Goal: Task Accomplishment & Management: Manage account settings

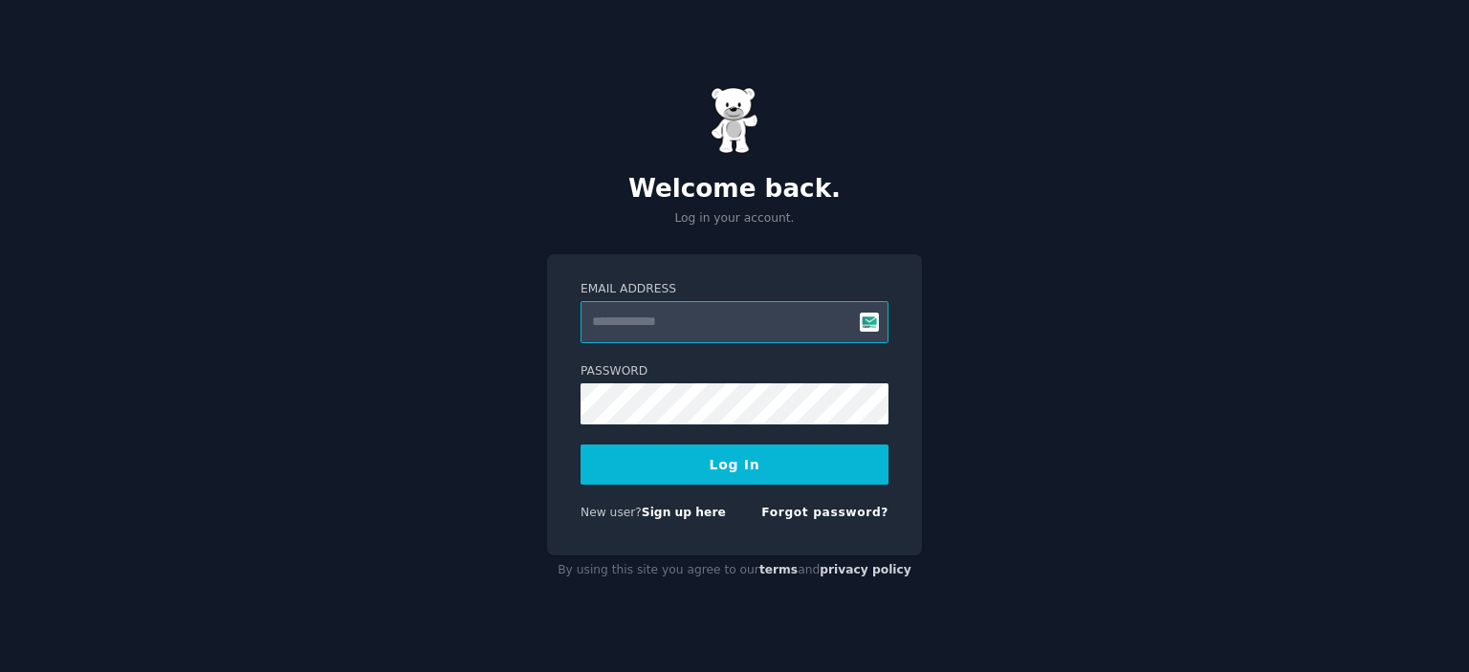
click at [646, 334] on input "Email Address" at bounding box center [735, 322] width 308 height 42
click at [581, 301] on protonpass-control-3746 at bounding box center [581, 301] width 0 height 0
click at [606, 324] on input "Email Address" at bounding box center [735, 322] width 308 height 42
type input "**********"
click at [732, 468] on button "Log In" at bounding box center [735, 465] width 308 height 40
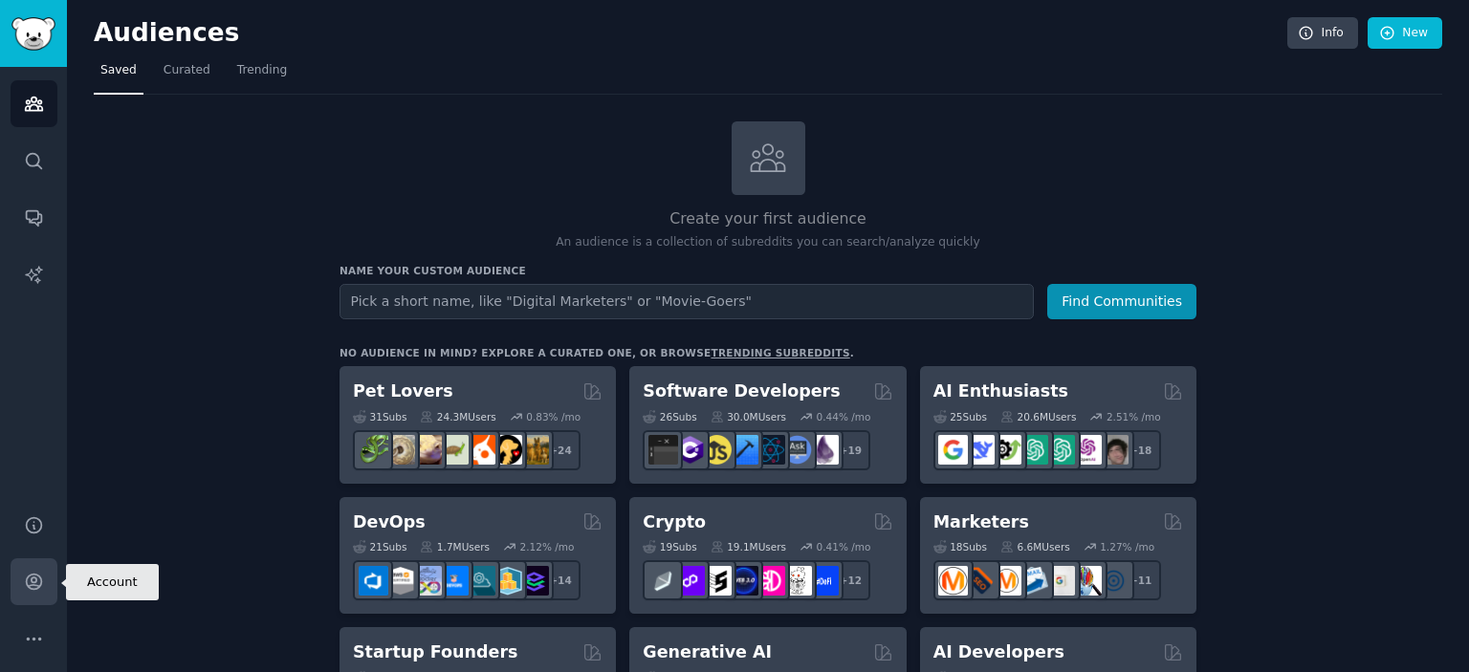
click at [17, 588] on link "Account" at bounding box center [34, 582] width 47 height 47
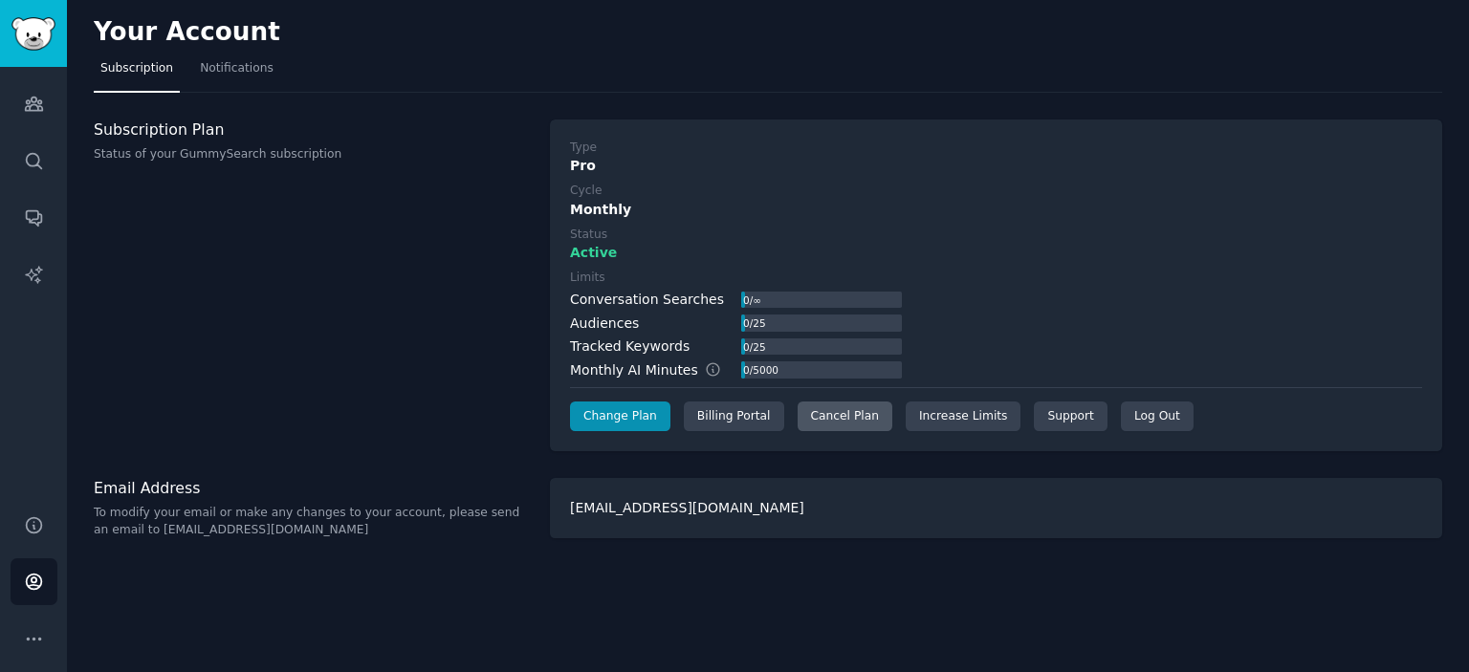
click at [822, 411] on div "Cancel Plan" at bounding box center [845, 417] width 95 height 31
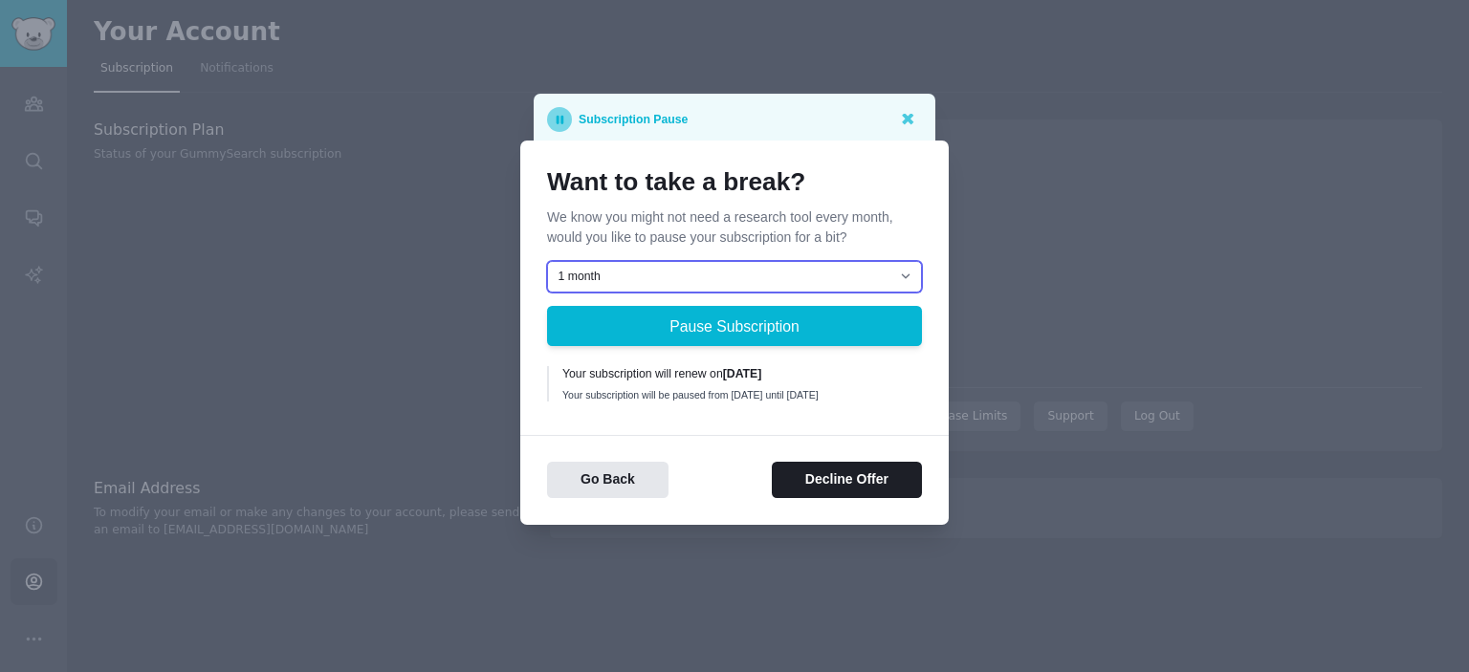
click at [637, 273] on select "1 month 2 months 3 months Choose a custom date to resume" at bounding box center [734, 277] width 375 height 33
click at [616, 231] on p "We know you might not need a research tool every month, would you like to pause…" at bounding box center [734, 228] width 375 height 40
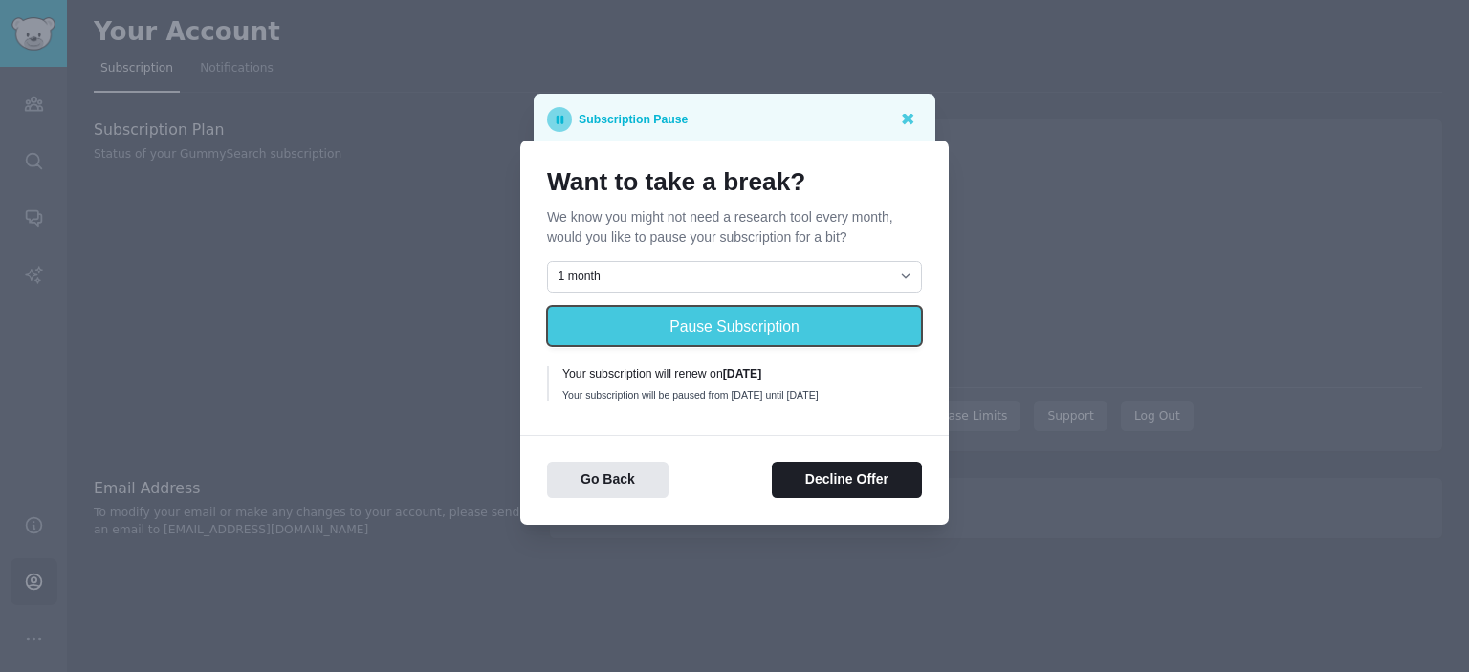
click at [670, 323] on button "Pause Subscription" at bounding box center [734, 326] width 375 height 40
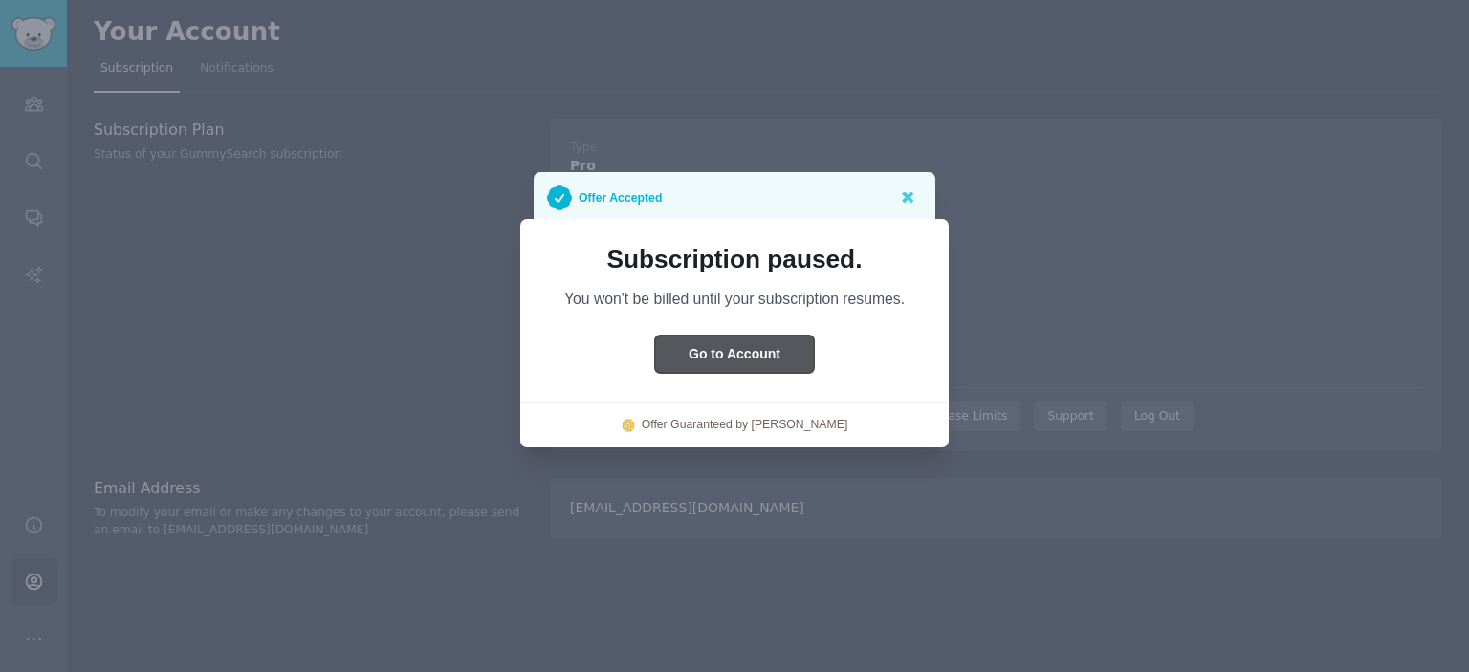
click at [731, 347] on button "Go to Account" at bounding box center [734, 354] width 159 height 37
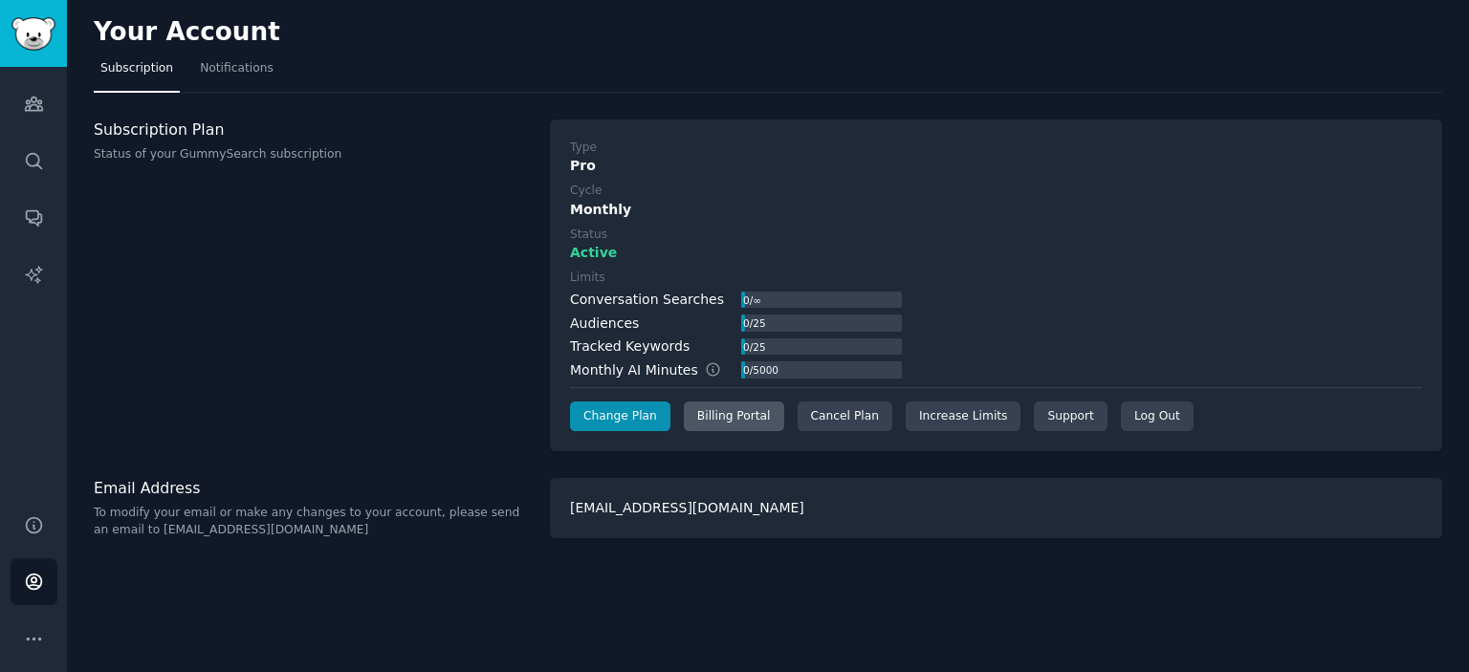
click at [719, 414] on div "Billing Portal" at bounding box center [734, 417] width 100 height 31
